Goal: Information Seeking & Learning: Learn about a topic

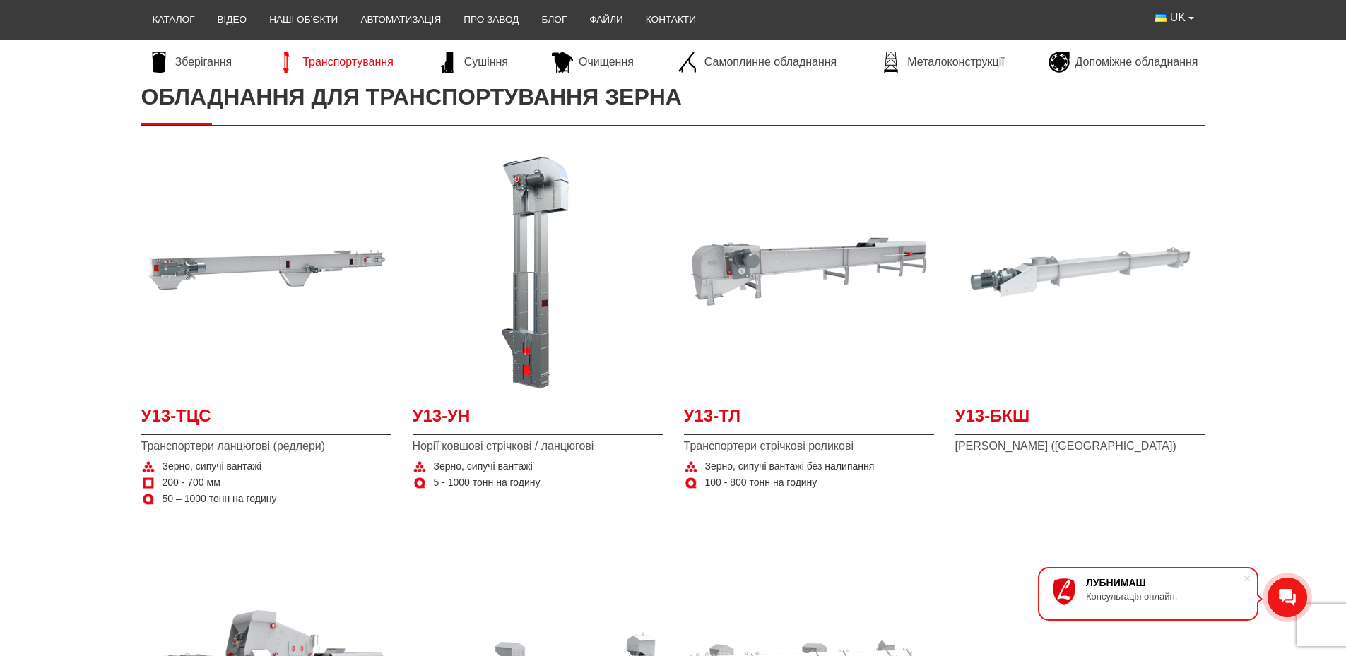
scroll to position [283, 0]
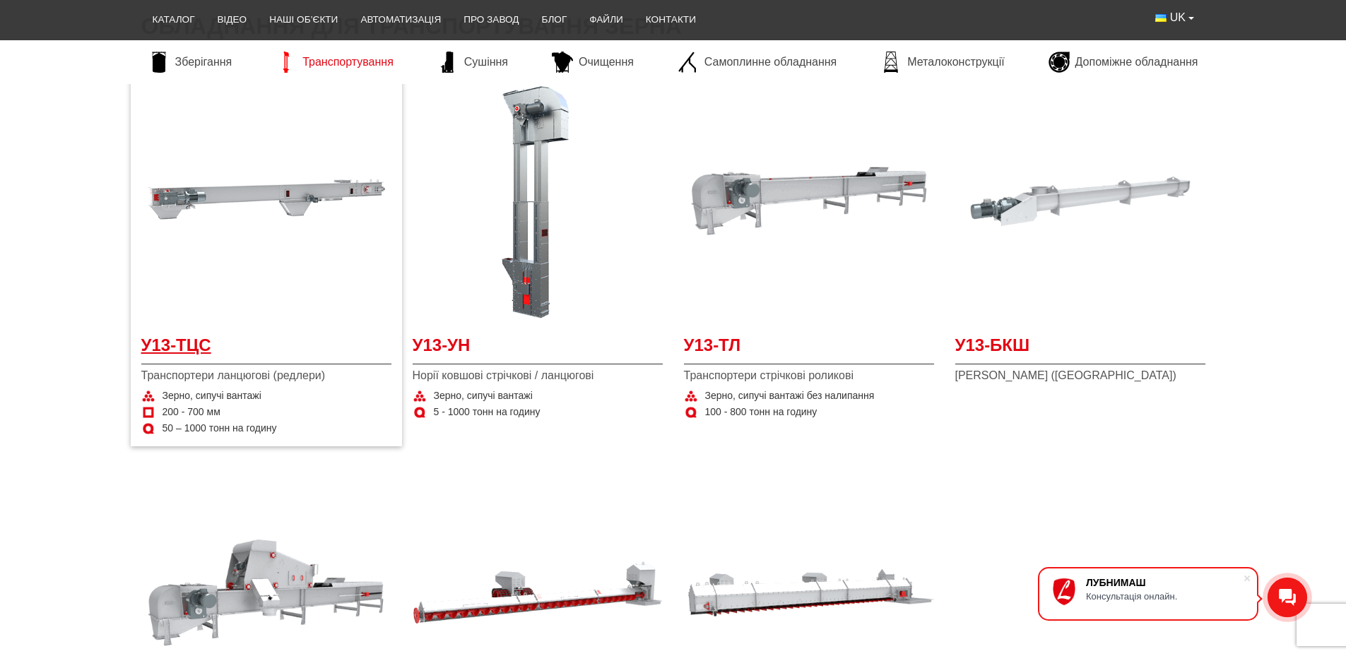
click at [202, 341] on span "У13-ТЦС" at bounding box center [266, 349] width 250 height 32
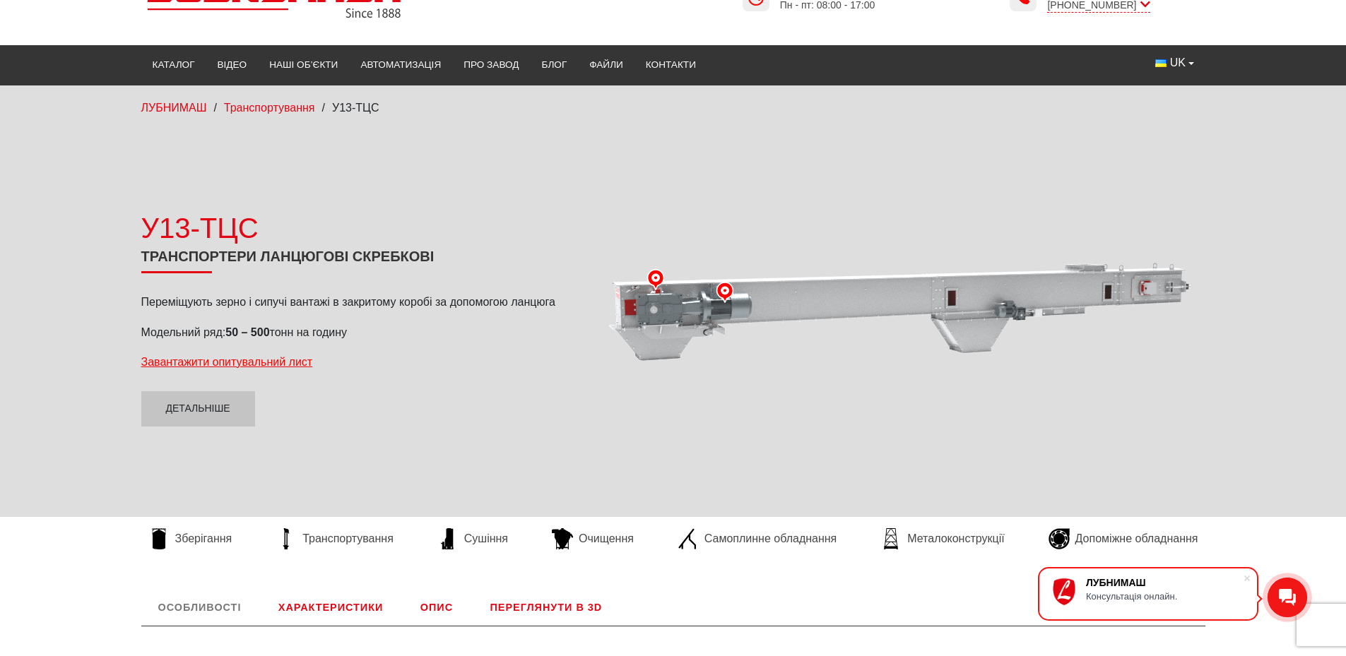
scroll to position [141, 0]
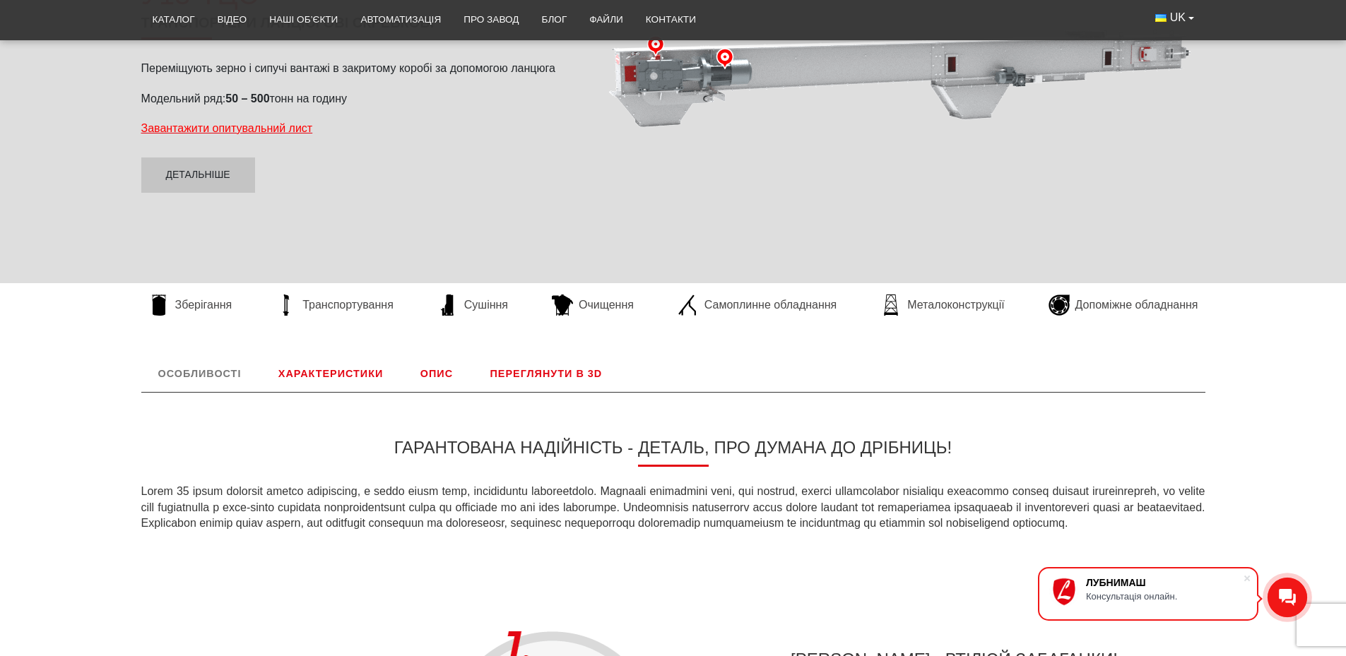
click at [437, 373] on link "Опис" at bounding box center [436, 373] width 66 height 37
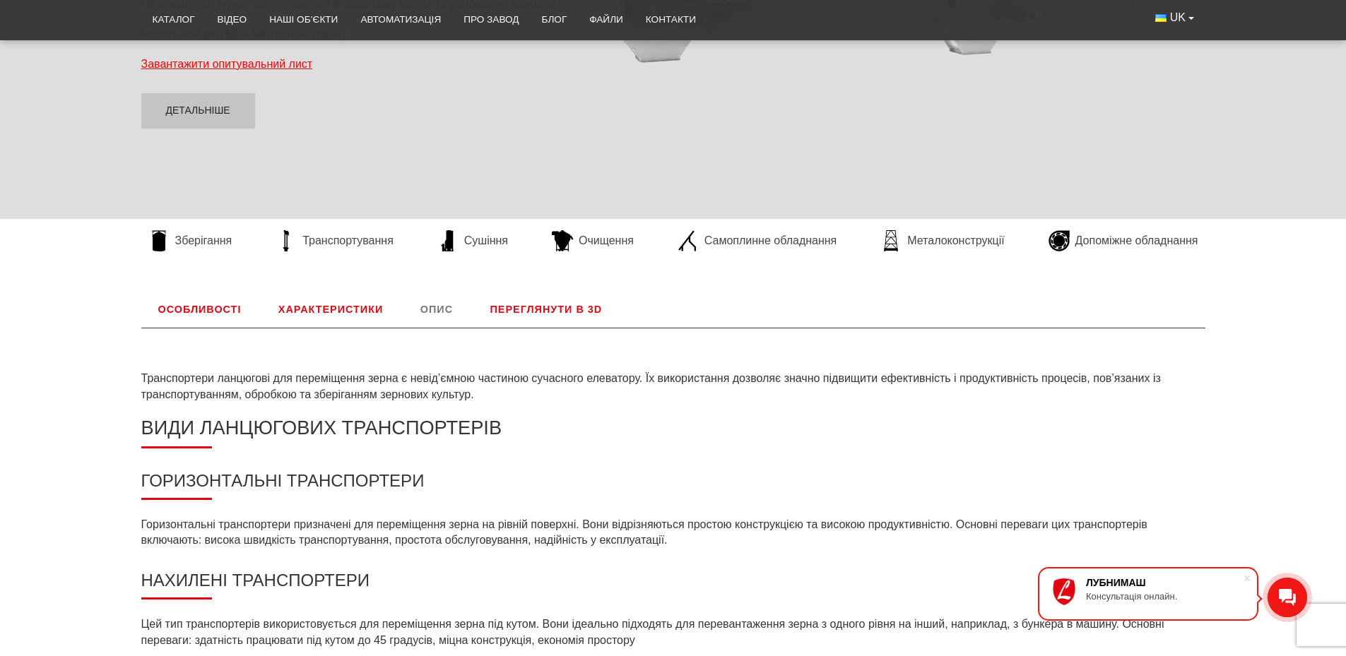
scroll to position [306, 0]
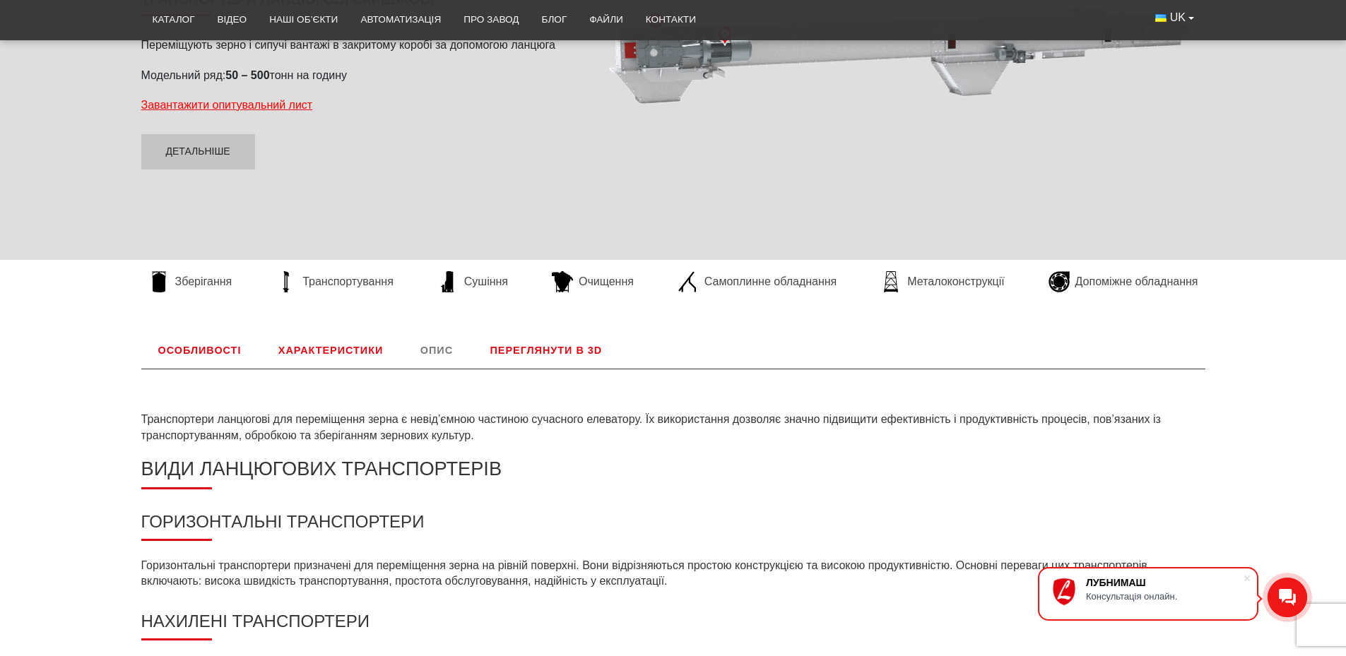
click at [345, 355] on link "Характеристики" at bounding box center [330, 350] width 138 height 37
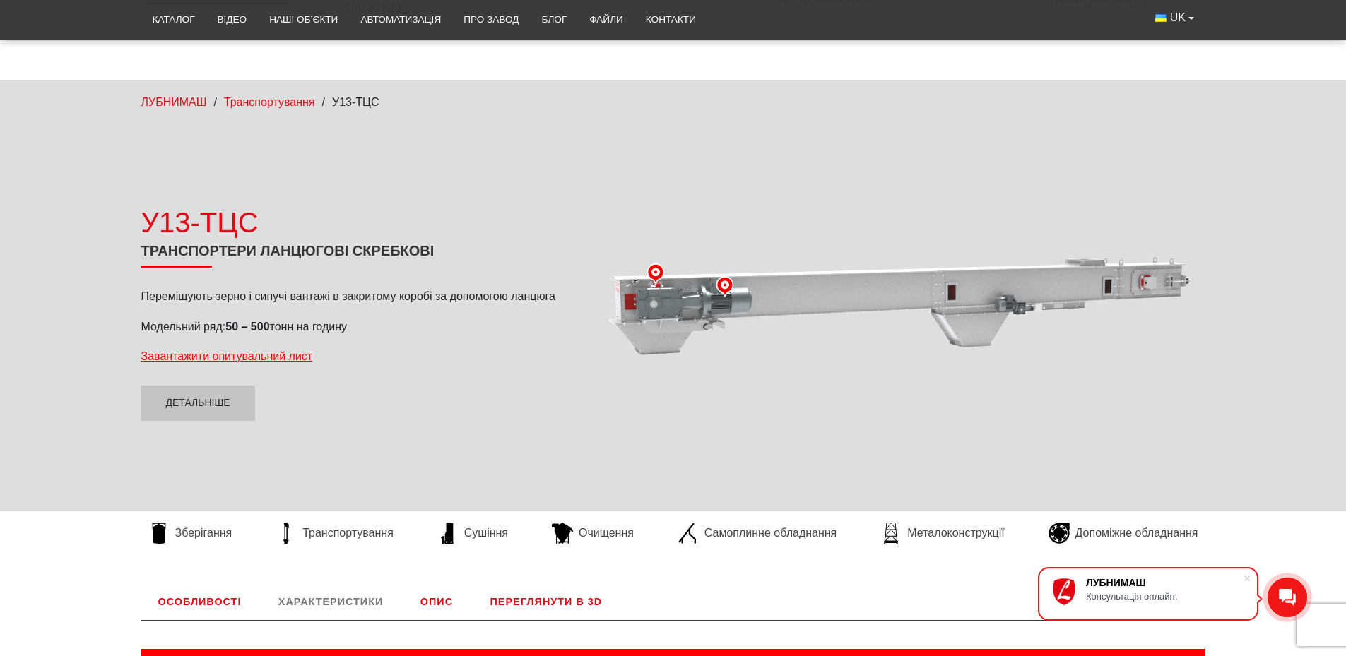
scroll to position [0, 0]
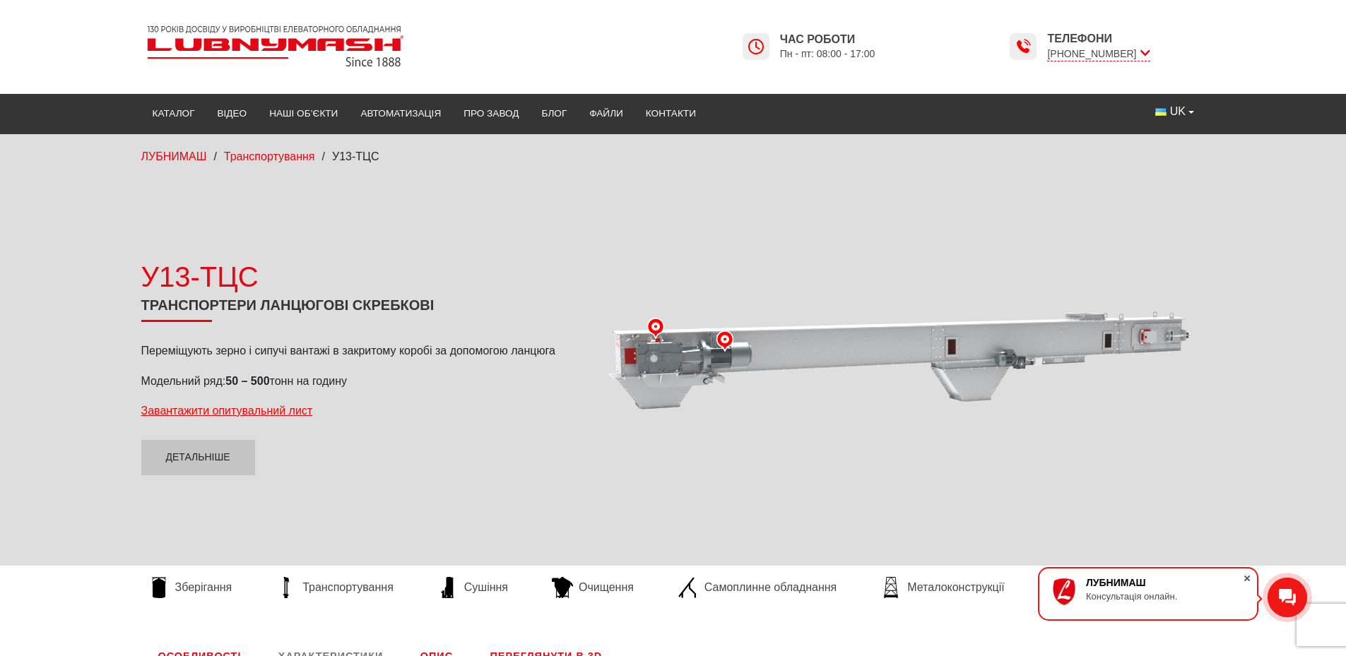
click at [1244, 578] on span at bounding box center [1247, 578] width 14 height 14
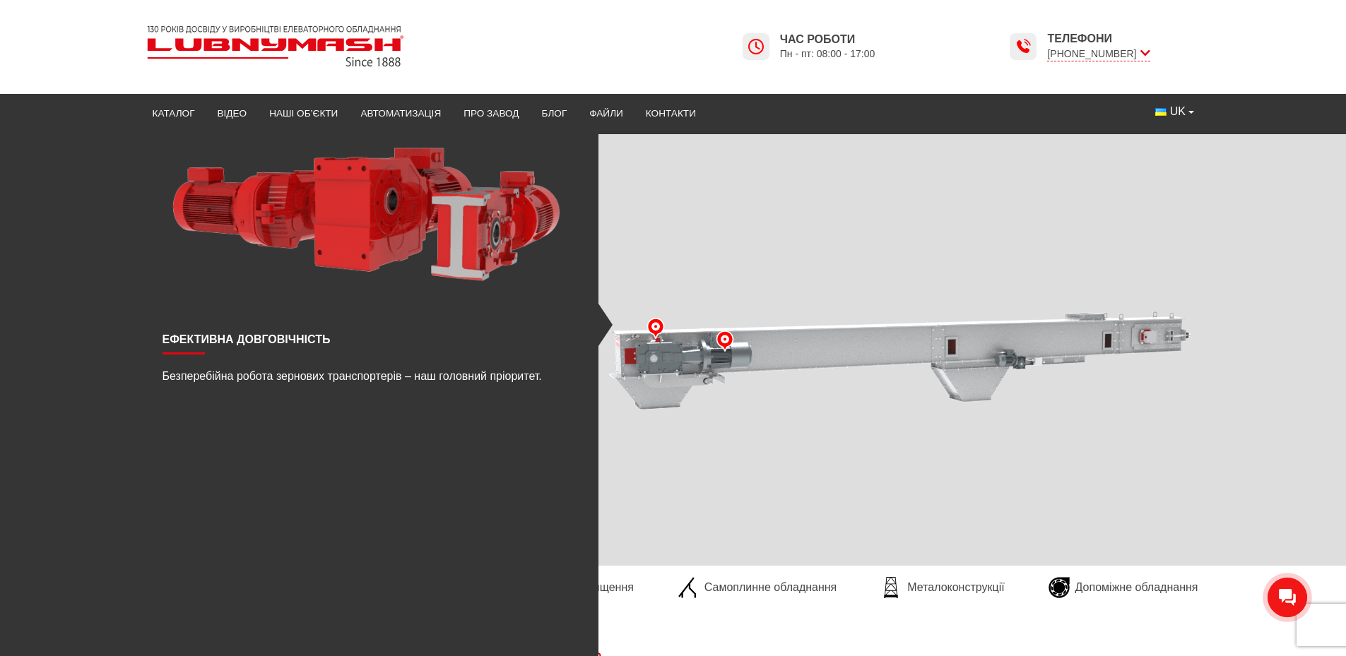
click at [725, 344] on img at bounding box center [724, 341] width 21 height 21
click at [724, 340] on img at bounding box center [724, 341] width 21 height 21
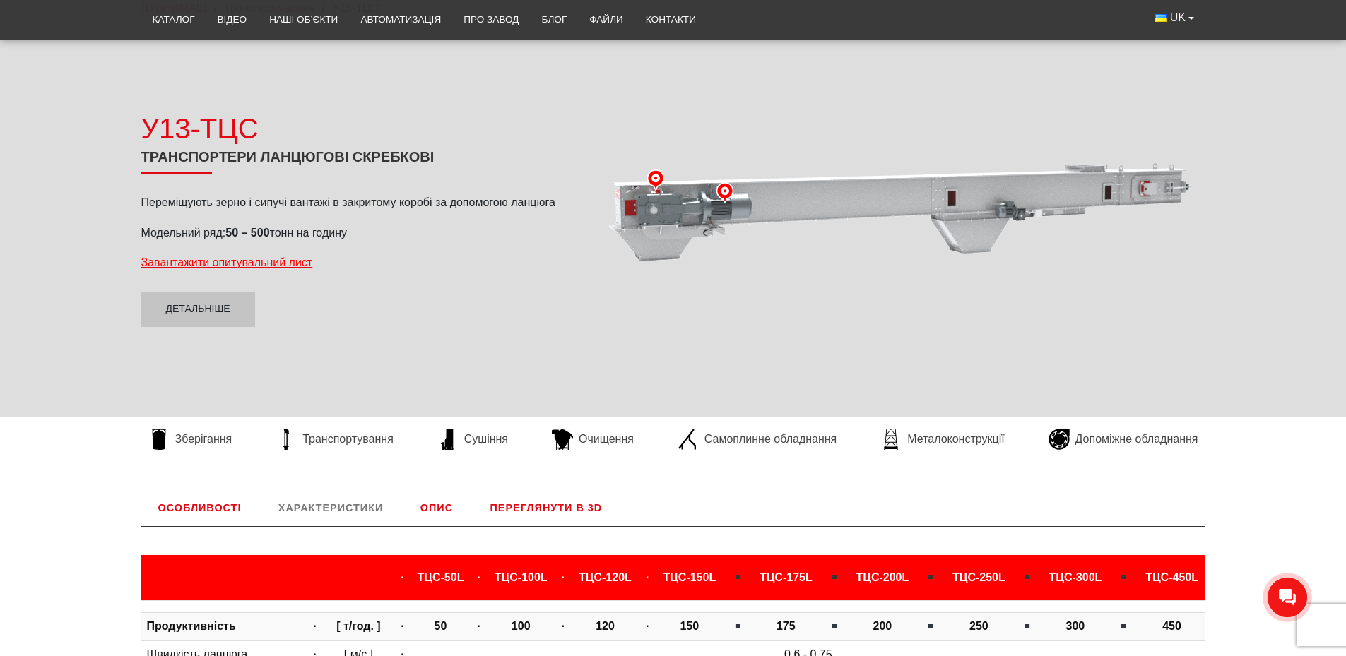
scroll to position [141, 0]
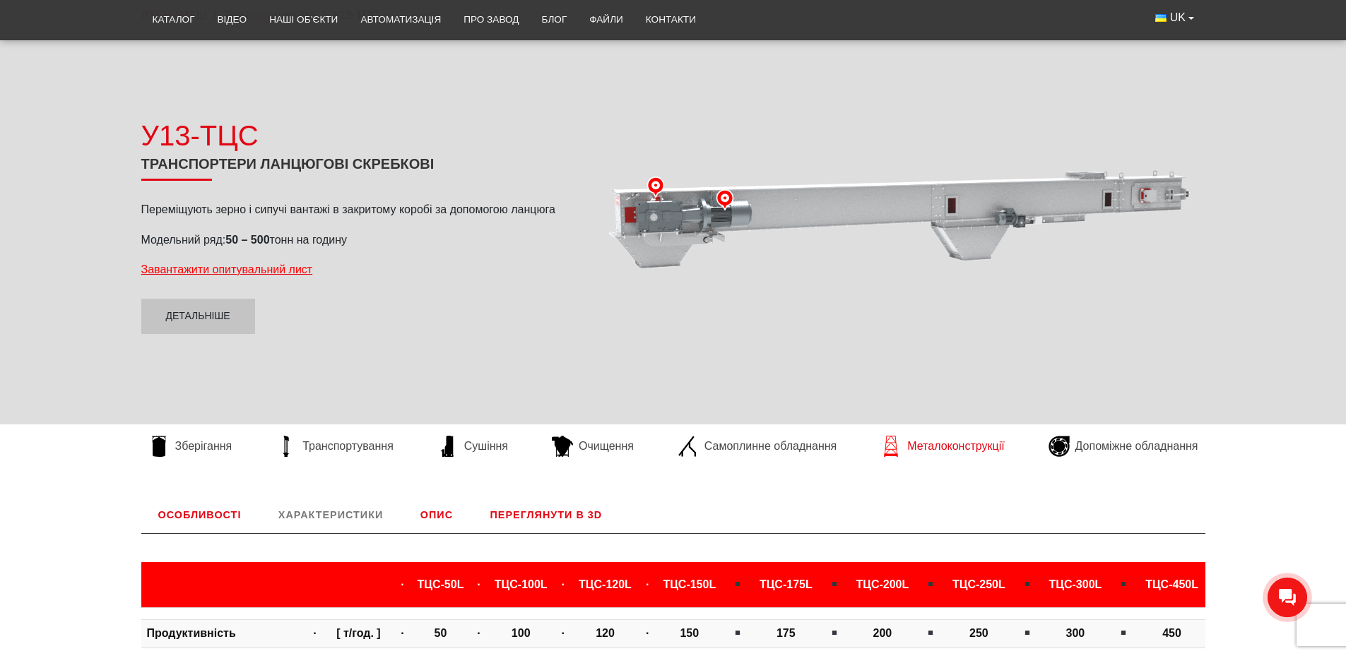
click at [943, 447] on span "Металоконструкції" at bounding box center [955, 447] width 97 height 16
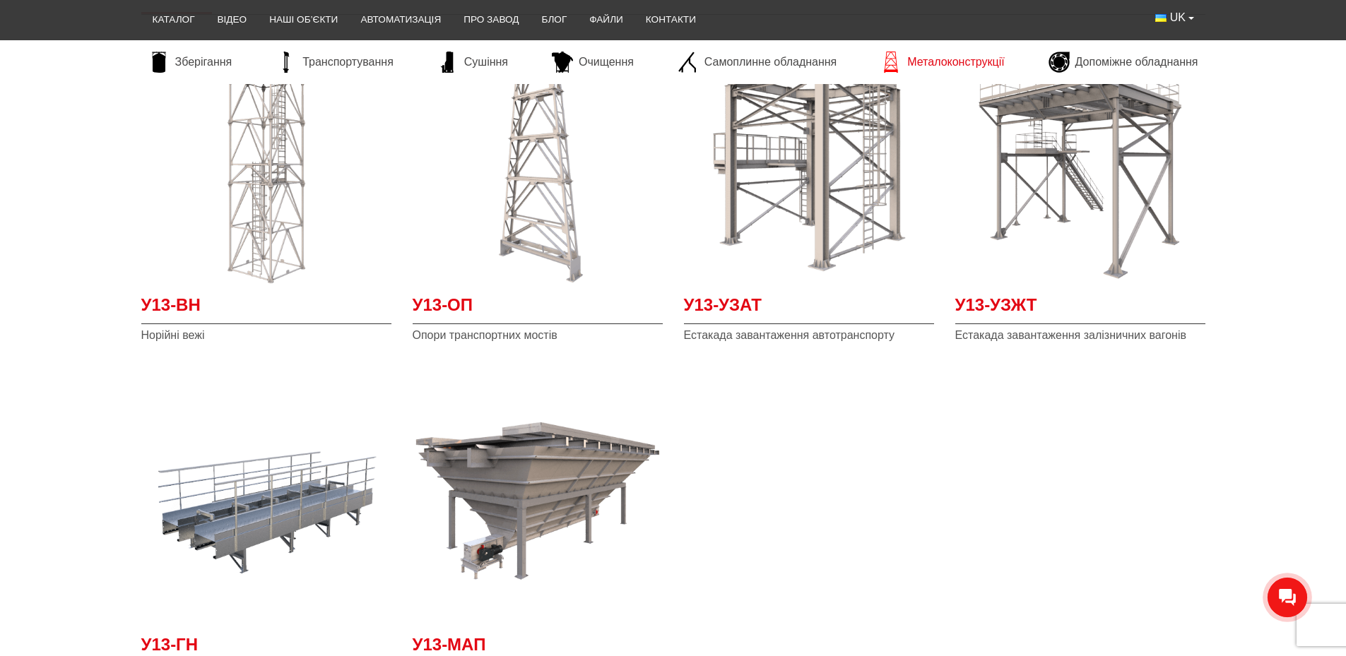
scroll to position [283, 0]
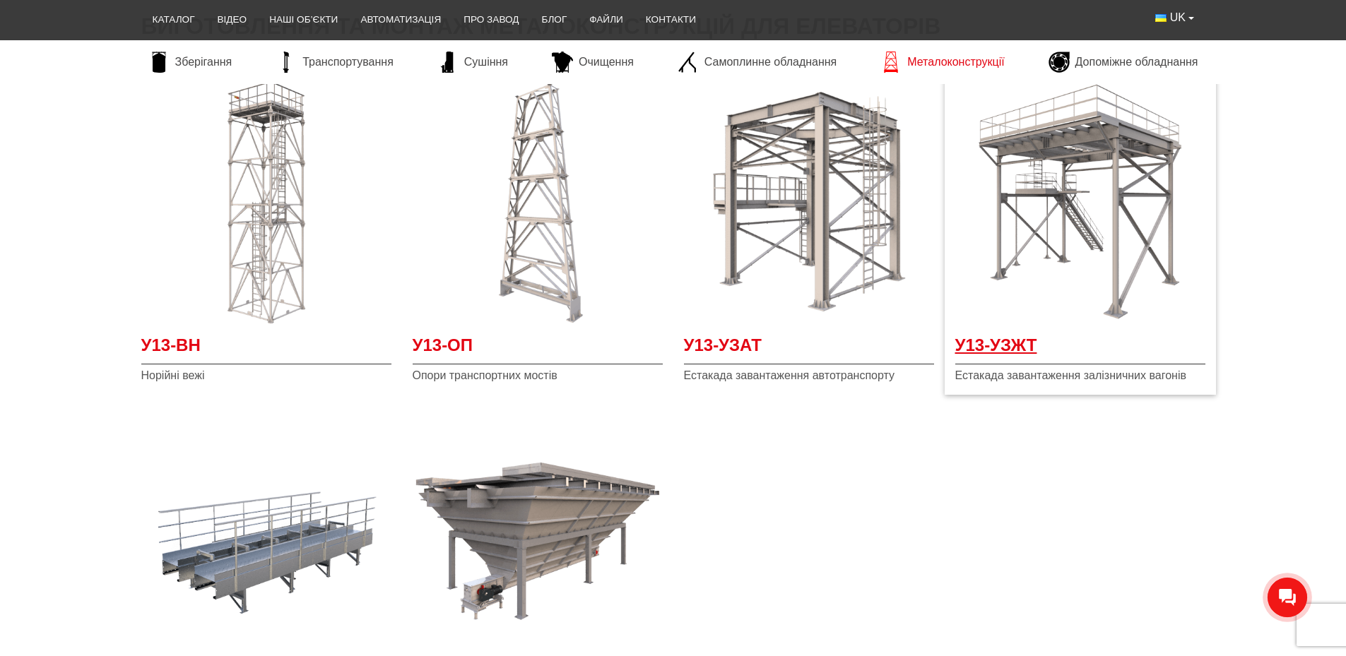
click at [1007, 347] on span "У13-УЗЖТ" at bounding box center [1080, 349] width 250 height 32
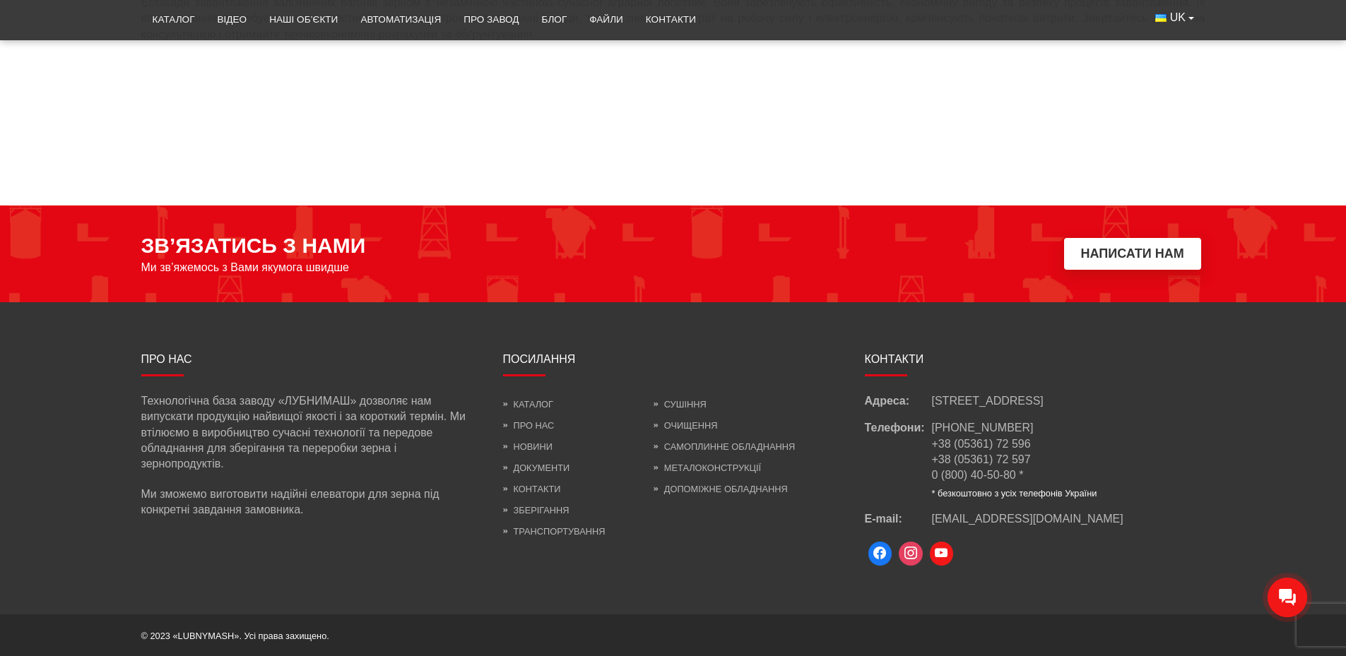
scroll to position [1416, 0]
